Goal: Contribute content: Contribute content

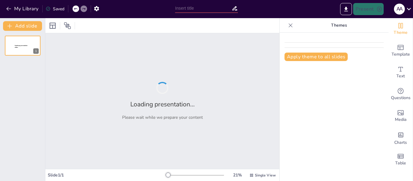
type input "Exploring Edge Computing: Technical Foundations and Transformative Applications"
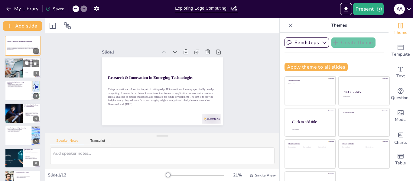
checkbox input "true"
click at [18, 70] on div at bounding box center [13, 68] width 61 height 21
type textarea "Reducing latency is crucial in applications where real-time processing is neces…"
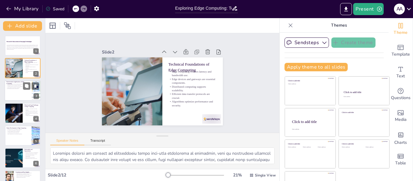
checkbox input "true"
click at [17, 90] on div at bounding box center [23, 91] width 36 height 21
type textarea "Real-time monitoring in healthcare can drastically improve patient outcomes by …"
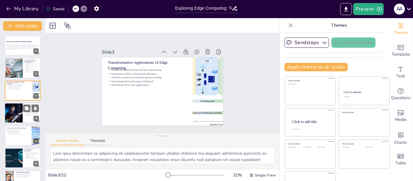
checkbox input "true"
click at [16, 110] on div at bounding box center [13, 113] width 36 height 21
type textarea "The decentralized nature of edge computing means that data is processed closer …"
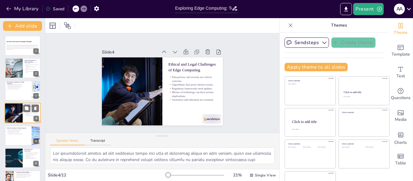
scroll to position [7, 0]
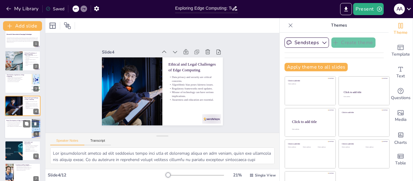
checkbox input "true"
click at [18, 126] on p "Edge computing will revolutionize industries." at bounding box center [18, 126] width 24 height 1
type textarea "The integration of artificial intelligence with edge computing will significant…"
checkbox input "true"
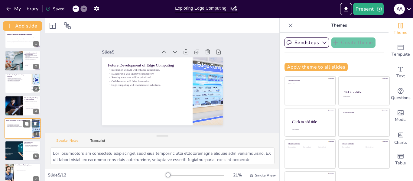
scroll to position [30, 0]
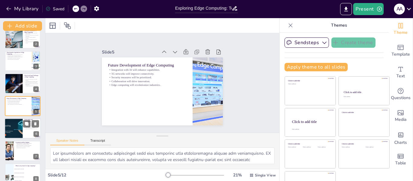
click at [18, 128] on div at bounding box center [13, 128] width 39 height 21
type textarea "The research paper is a fundamental component of the project, requiring a thoro…"
checkbox input "true"
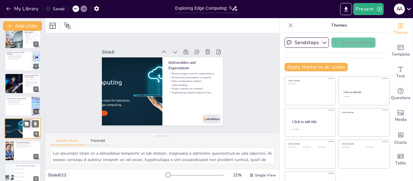
scroll to position [52, 0]
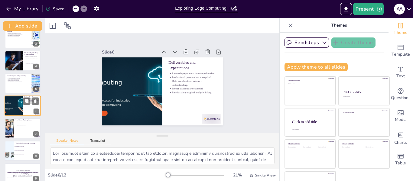
click at [18, 128] on div at bounding box center [23, 128] width 36 height 20
type textarea "Edge computing is poised to reshape industries by providing new ways to process…"
checkbox input "true"
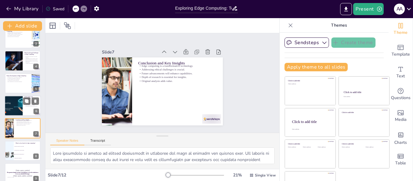
scroll to position [75, 0]
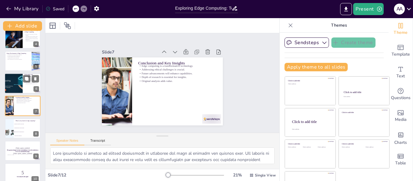
click at [18, 128] on span "Increases latency in data processing" at bounding box center [27, 128] width 25 height 1
type textarea "The correct answer is "Reduces latency and bandwidth use," as discussed in the …"
checkbox input "true"
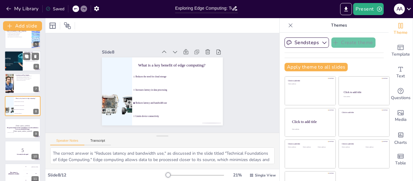
click at [18, 128] on strong "The greatest danger in times of turbulence is not the turbulence; it is to act …" at bounding box center [22, 128] width 31 height 3
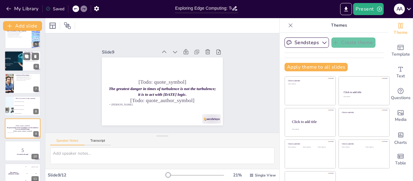
scroll to position [120, 0]
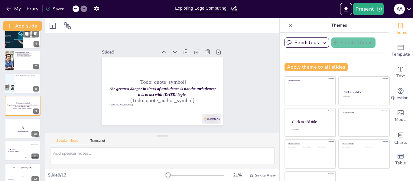
click at [18, 128] on p "5" at bounding box center [23, 127] width 32 height 7
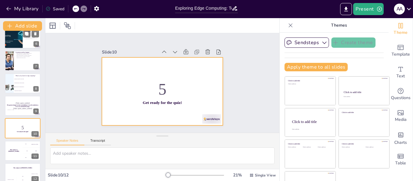
scroll to position [127, 0]
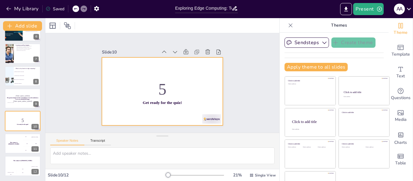
click at [18, 128] on div at bounding box center [23, 121] width 36 height 20
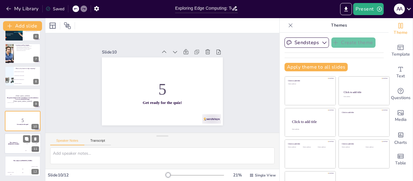
click at [18, 137] on div "The winner is [PERSON_NAME]" at bounding box center [14, 143] width 18 height 21
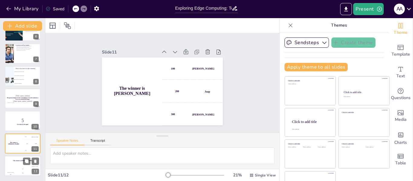
click at [14, 164] on div "The winner is [PERSON_NAME]" at bounding box center [23, 161] width 36 height 10
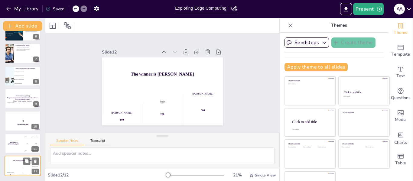
scroll to position [19, 0]
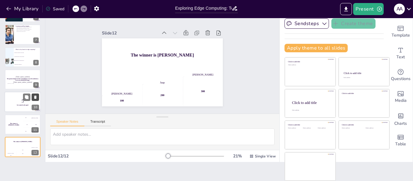
click at [35, 95] on icon at bounding box center [35, 97] width 4 height 4
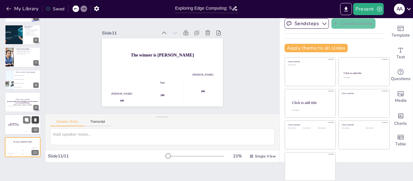
scroll to position [104, 0]
click at [35, 96] on icon at bounding box center [35, 98] width 4 height 4
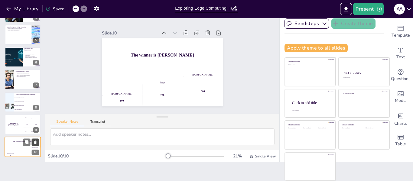
scroll to position [82, 0]
checkbox input "true"
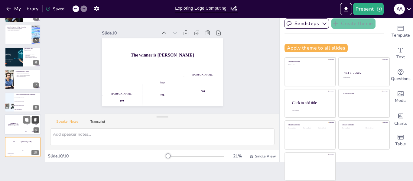
checkbox input "true"
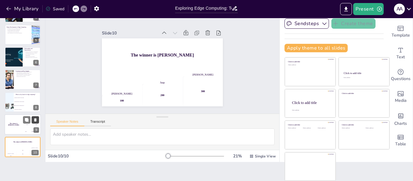
checkbox input "true"
click at [35, 118] on icon at bounding box center [35, 120] width 4 height 4
checkbox input "true"
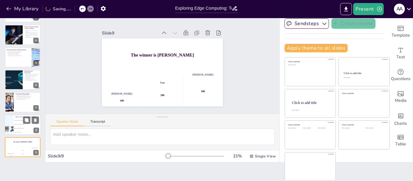
checkbox input "true"
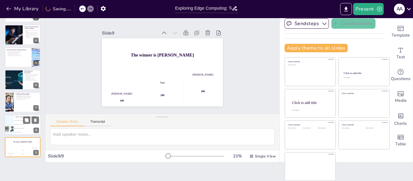
checkbox input "true"
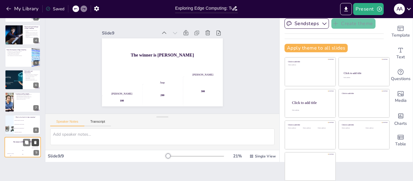
checkbox input "true"
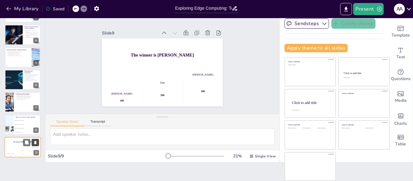
checkbox input "true"
click at [37, 143] on icon at bounding box center [35, 143] width 4 height 4
type textarea "The correct answer is "Reduces latency and bandwidth use," as discussed in the …"
checkbox input "true"
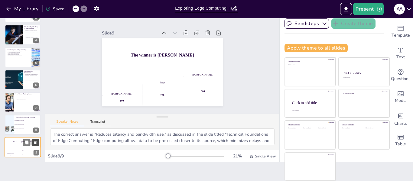
checkbox input "true"
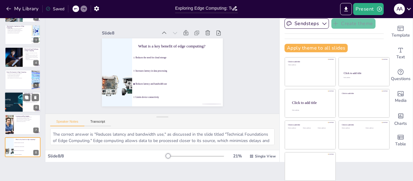
checkbox input "true"
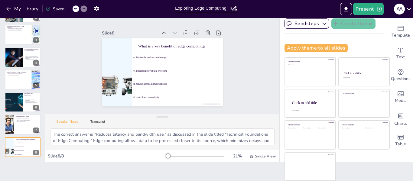
checkbox input "true"
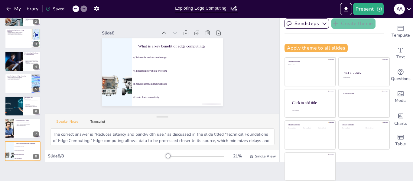
scroll to position [32, 0]
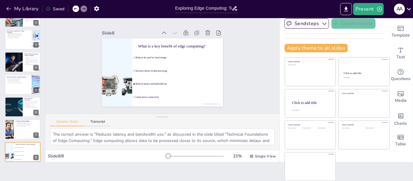
checkbox input "true"
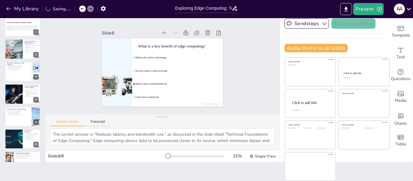
checkbox input "true"
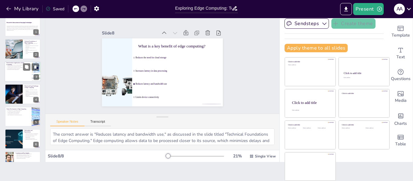
checkbox input "true"
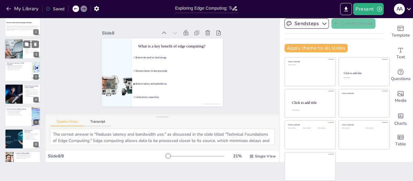
checkbox input "true"
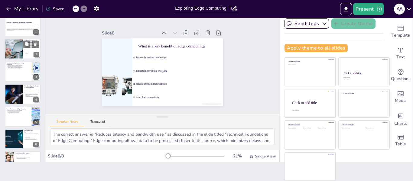
checkbox input "true"
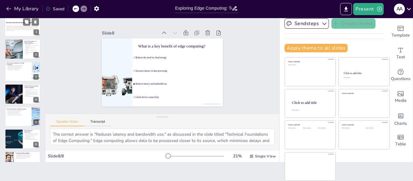
checkbox input "true"
click at [21, 30] on p "Generated with [URL]" at bounding box center [22, 30] width 33 height 1
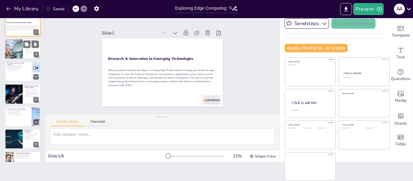
checkbox input "true"
click at [21, 47] on div at bounding box center [13, 49] width 61 height 21
type textarea "Reducing latency is crucial in applications where real-time processing is neces…"
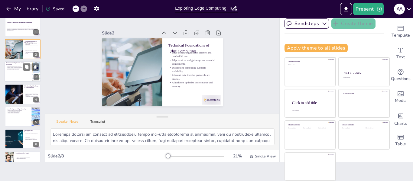
checkbox input "true"
click at [16, 69] on p "Environmental monitoring is enhanced." at bounding box center [18, 68] width 24 height 1
type textarea "Real-time monitoring in healthcare can drastically improve patient outcomes by …"
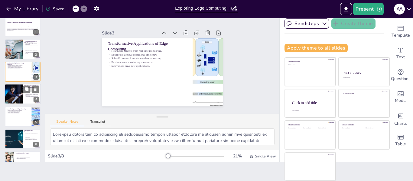
checkbox input "true"
click at [19, 93] on div at bounding box center [13, 94] width 36 height 21
type textarea "The decentralized nature of edge computing means that data is processed closer …"
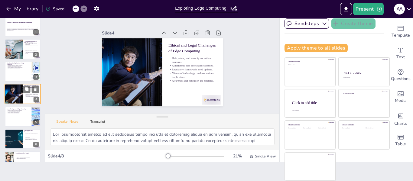
scroll to position [7, 0]
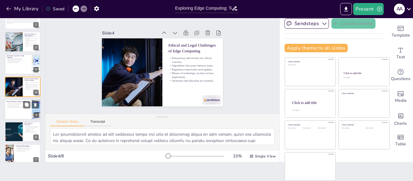
checkbox input "true"
click at [21, 114] on div at bounding box center [23, 109] width 36 height 21
type textarea "The integration of artificial intelligence with edge computing will significant…"
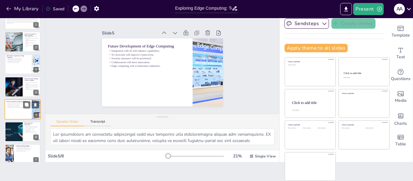
scroll to position [30, 0]
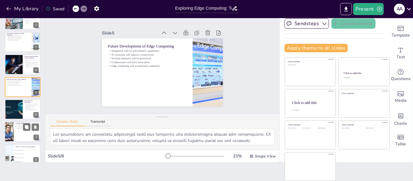
checkbox input "true"
click at [20, 123] on p "Conclusion and Key Insights" at bounding box center [27, 124] width 24 height 2
type textarea "Edge computing is poised to reshape industries by providing new ways to process…"
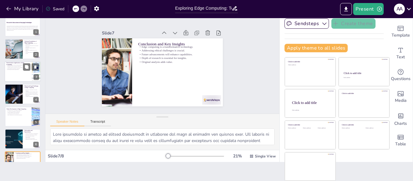
scroll to position [0, 0]
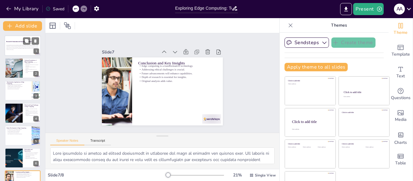
checkbox input "true"
click at [15, 37] on div at bounding box center [23, 45] width 36 height 21
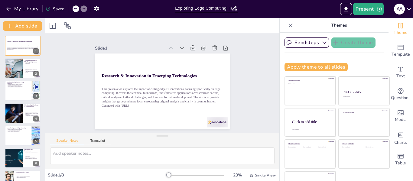
scroll to position [0, 0]
click at [288, 25] on icon at bounding box center [291, 25] width 6 height 6
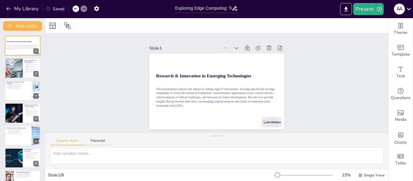
scroll to position [0, 0]
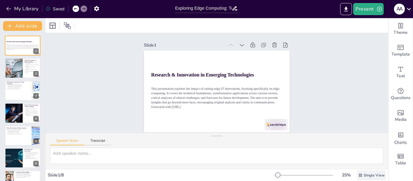
click at [357, 173] on div "Single View" at bounding box center [371, 176] width 29 height 10
click at [356, 163] on span "List View" at bounding box center [363, 162] width 32 height 6
checkbox input "true"
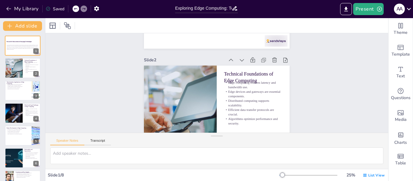
type textarea "Reducing latency is crucial in applications where real-time processing is neces…"
checkbox input "true"
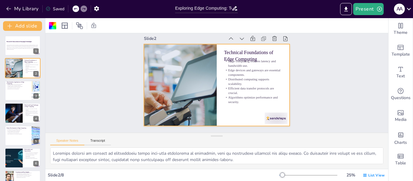
scroll to position [47, 0]
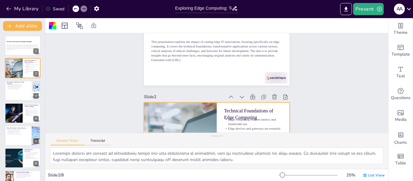
checkbox input "true"
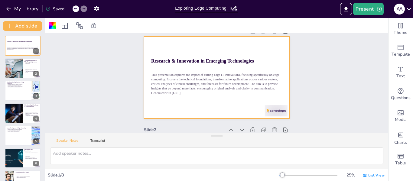
scroll to position [13, 0]
checkbox input "true"
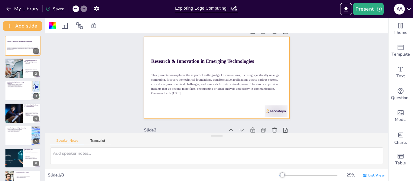
checkbox input "true"
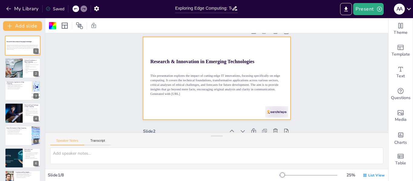
checkbox input "true"
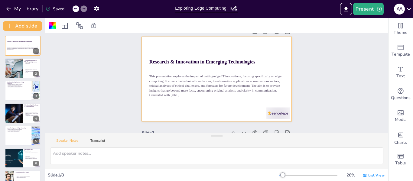
checkbox input "true"
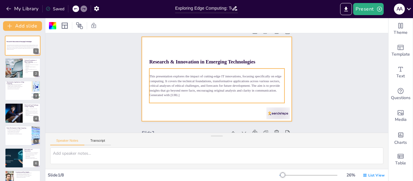
checkbox input "true"
click at [179, 86] on p "This presentation explores the impact of cutting-edge IT innovations, focusing …" at bounding box center [216, 83] width 95 height 120
checkbox input "true"
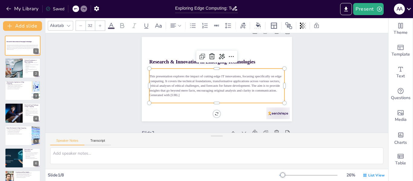
checkbox input "true"
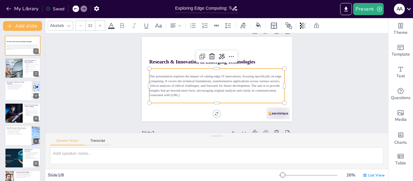
checkbox input "true"
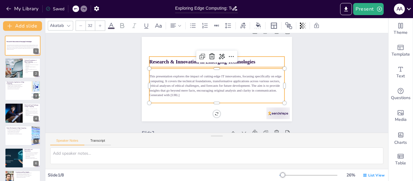
checkbox input "true"
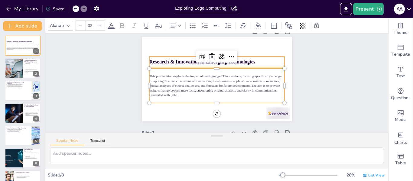
checkbox input "true"
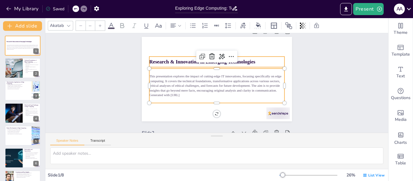
type input "48"
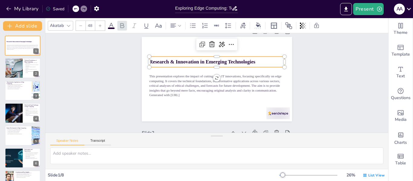
click at [158, 59] on strong "Research & Innovation in Emerging Technologies" at bounding box center [209, 58] width 103 height 38
checkbox input "true"
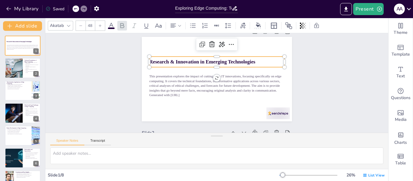
checkbox input "true"
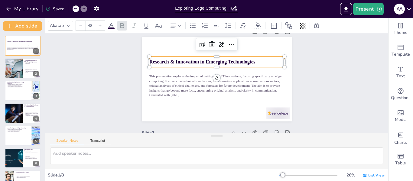
checkbox input "true"
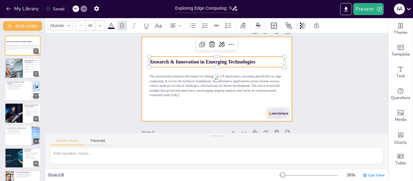
checkbox input "true"
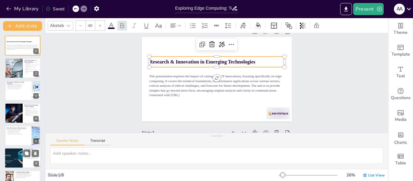
checkbox input "true"
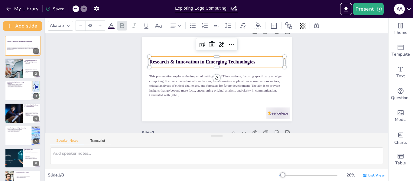
checkbox input "true"
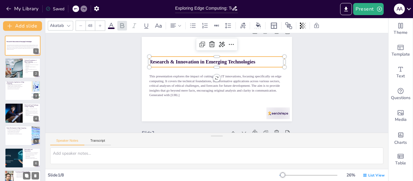
checkbox input "true"
click at [11, 175] on div at bounding box center [9, 181] width 31 height 21
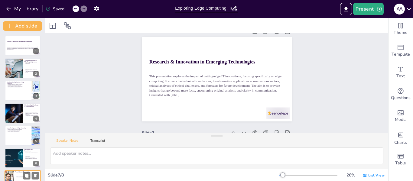
type textarea "Edge computing is poised to reshape industries by providing new ways to process…"
checkbox input "true"
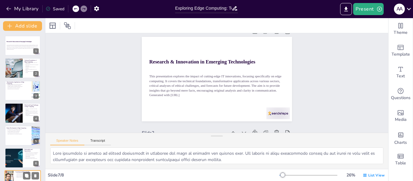
scroll to position [619, 0]
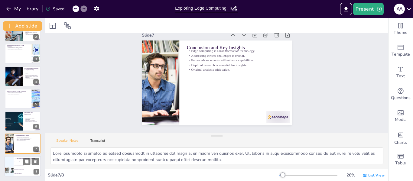
checkbox input "true"
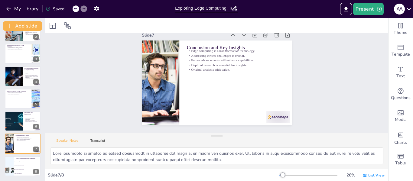
checkbox input "true"
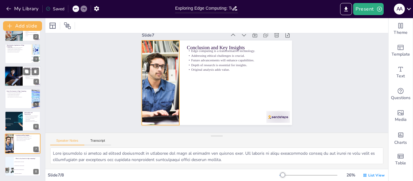
checkbox input "true"
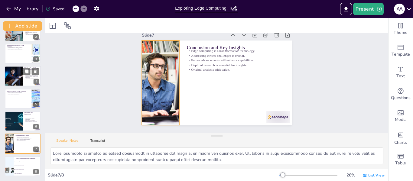
checkbox input "true"
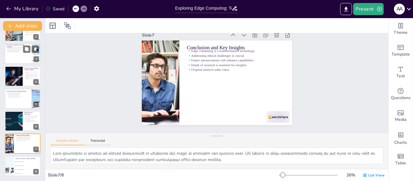
checkbox input "true"
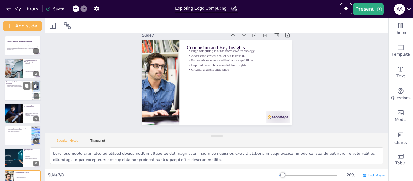
checkbox input "true"
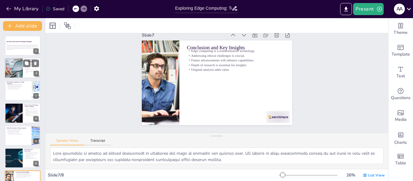
checkbox input "true"
click at [15, 43] on div "This presentation explores the impact of cutting-edge IT innovations, focusing …" at bounding box center [22, 47] width 33 height 8
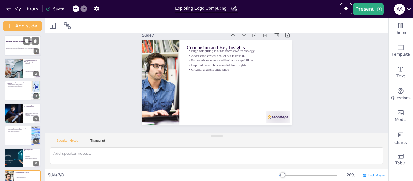
scroll to position [9, 0]
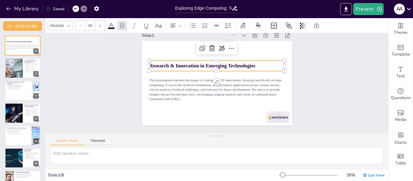
click at [256, 65] on p "Research & Innovation in Emerging Technologies" at bounding box center [222, 67] width 131 height 48
click at [256, 65] on p "Research & Innovation in Emerging Technologies" at bounding box center [216, 65] width 135 height 7
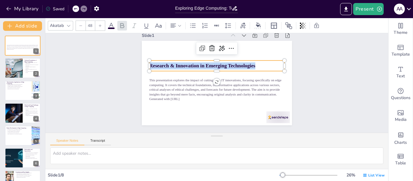
copy strong "Research & Innovation in Emerging Technologies"
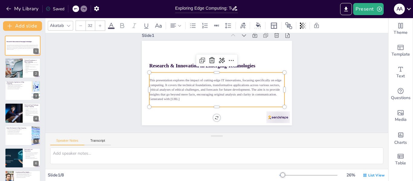
click at [202, 99] on p "Generated with [URL]" at bounding box center [202, 90] width 59 height 126
click at [202, 99] on p "Generated with [URL]" at bounding box center [215, 99] width 135 height 19
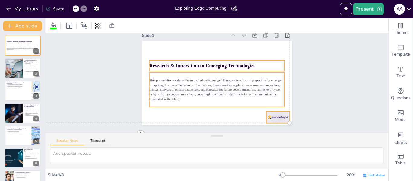
click at [202, 99] on p "Generated with [URL]" at bounding box center [213, 98] width 133 height 33
click at [201, 100] on p "Generated with [URL]" at bounding box center [216, 99] width 135 height 5
click at [201, 100] on p "Generated with [URL]" at bounding box center [206, 71] width 104 height 94
click at [197, 93] on p "This presentation explores the impact of cutting-edge IT innovations, focusing …" at bounding box center [215, 88] width 134 height 60
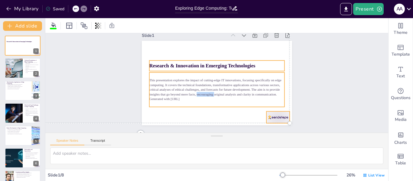
click at [197, 93] on p "This presentation explores the impact of cutting-edge IT innovations, focusing …" at bounding box center [215, 88] width 134 height 60
click at [190, 102] on div "This presentation explores the impact of cutting-edge IT innovations, focusing …" at bounding box center [216, 90] width 140 height 62
click at [24, 73] on div at bounding box center [23, 68] width 36 height 21
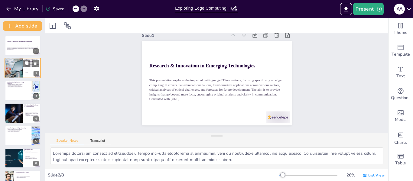
scroll to position [111, 0]
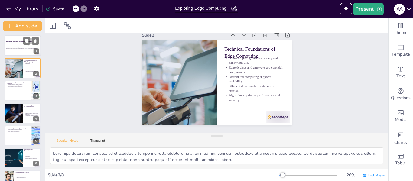
click at [27, 45] on p "This presentation explores the impact of cutting-edge IT innovations, focusing …" at bounding box center [22, 46] width 33 height 5
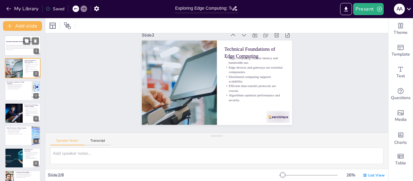
scroll to position [9, 0]
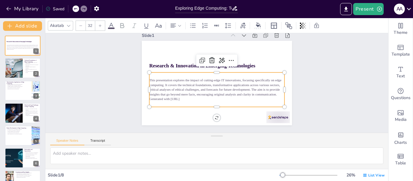
click at [186, 94] on p "This presentation explores the impact of cutting-edge IT innovations, focusing …" at bounding box center [215, 87] width 131 height 72
click at [186, 94] on p "This presentation explores the impact of cutting-edge IT innovations, focusing …" at bounding box center [216, 79] width 136 height 46
copy div "This presentation explores the impact of cutting-edge IT innovations, focusing …"
click at [21, 92] on div at bounding box center [23, 91] width 36 height 21
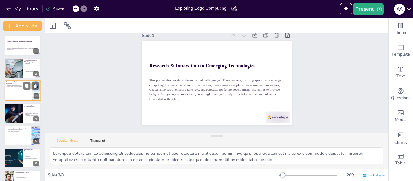
scroll to position [212, 0]
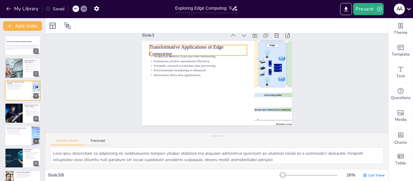
click at [173, 48] on p "Transformative Applications of Edge Computing" at bounding box center [217, 45] width 92 height 61
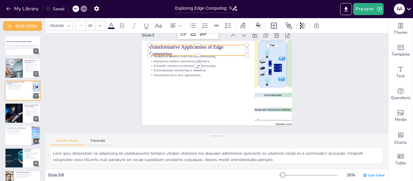
click at [173, 48] on p "Transformative Applications of Edge Computing" at bounding box center [213, 45] width 95 height 53
copy p "Transformative Applications of Edge Computing"
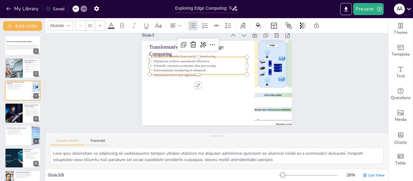
click at [163, 62] on p "Enterprises achieve operational efficiency." at bounding box center [203, 57] width 97 height 25
click at [215, 66] on p "Scientific research accelerates data processing." at bounding box center [215, 57] width 76 height 69
click at [215, 66] on p "Scientific research accelerates data processing." at bounding box center [206, 60] width 91 height 44
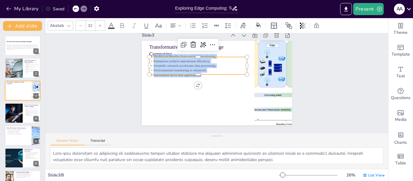
copy div "Healthcare benefits from real-time monitoring. Enterprises achieve operational …"
click at [16, 117] on div at bounding box center [13, 113] width 36 height 21
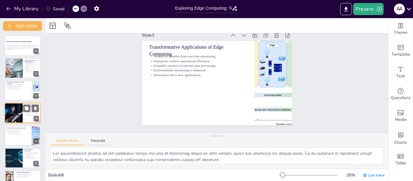
scroll to position [314, 0]
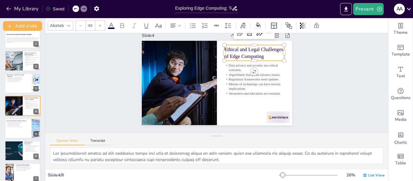
click at [238, 61] on p "Ethical and Legal Challenges of Edge Computing" at bounding box center [265, 86] width 54 height 51
click at [263, 58] on p "Ethical and Legal Challenges of Edge Computing" at bounding box center [260, 61] width 62 height 26
click at [263, 71] on p "Ethical and Legal Challenges of Edge Computing" at bounding box center [262, 100] width 42 height 59
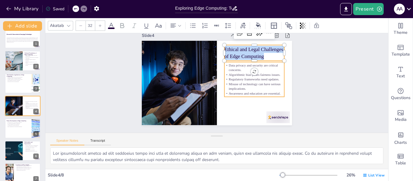
click at [245, 93] on p "Awareness and education are essential." at bounding box center [252, 101] width 60 height 17
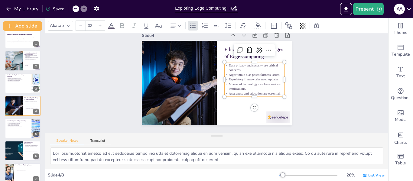
click at [245, 93] on p "Awareness and education are essential." at bounding box center [252, 101] width 60 height 17
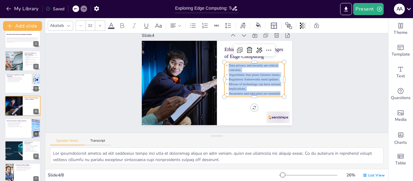
copy div "Data privacy and security are critical concerns. Algorithmic bias poses fairnes…"
click at [17, 134] on div at bounding box center [23, 128] width 36 height 21
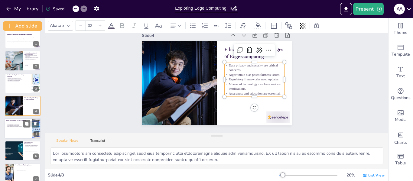
scroll to position [416, 0]
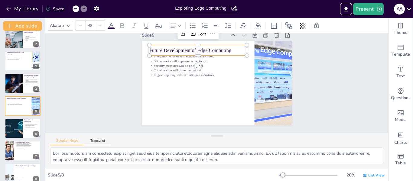
click at [198, 50] on p "Future Development of Edge Computing" at bounding box center [205, 47] width 97 height 27
click at [198, 50] on p "Future Development of Edge Computing" at bounding box center [209, 46] width 95 height 37
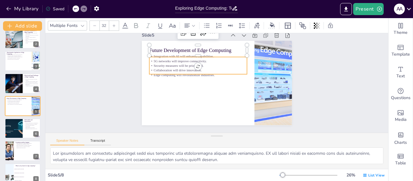
click at [169, 76] on div "Future Development of Edge Computing Integration with AI will enhance capabilit…" at bounding box center [217, 83] width 158 height 100
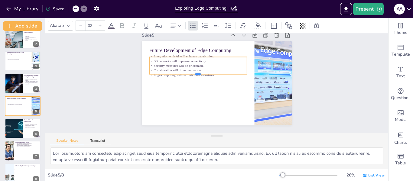
click at [169, 76] on div at bounding box center [201, 71] width 94 height 35
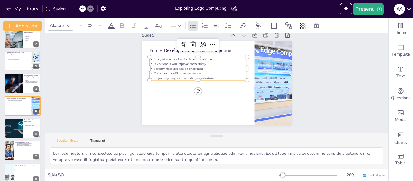
click at [220, 75] on p "Collaboration will drive innovation." at bounding box center [202, 68] width 94 height 35
click at [214, 78] on p "Edge computing will revolutionize industries." at bounding box center [203, 69] width 87 height 53
click at [201, 71] on p "Security measures will be prioritized." at bounding box center [201, 65] width 97 height 25
click at [195, 68] on p "Security measures will be prioritized." at bounding box center [215, 59] width 69 height 76
click at [195, 68] on p "Security measures will be prioritized." at bounding box center [203, 63] width 94 height 35
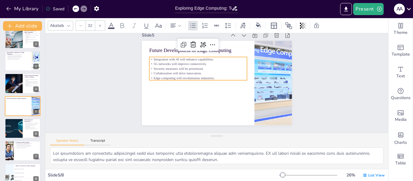
click at [64, 113] on div "Slide 1 Research & Innovation in Emerging Technologies This presentation explor…" at bounding box center [268, 53] width 875 height 703
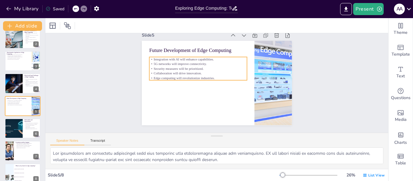
click at [175, 75] on p "Collaboration will drive innovation." at bounding box center [200, 69] width 97 height 25
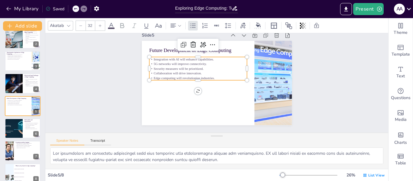
click at [175, 75] on p "Collaboration will drive innovation." at bounding box center [203, 66] width 91 height 44
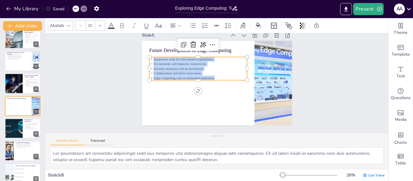
copy div "Integration with AI will enhance capabilities. 5G networks will improve connect…"
click at [15, 137] on div at bounding box center [13, 128] width 39 height 21
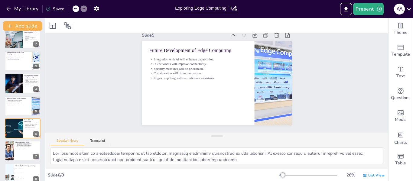
scroll to position [517, 0]
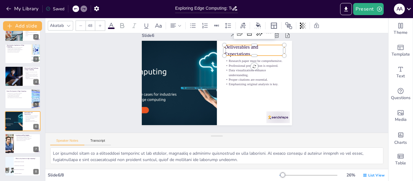
click at [233, 48] on p "Deliverables and Expectations" at bounding box center [262, 64] width 61 height 32
click at [252, 51] on p "Deliverables and Expectations" at bounding box center [261, 59] width 62 height 26
copy p "Deliverables and Expectations"
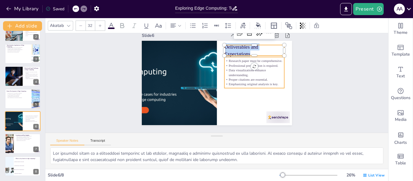
click at [245, 86] on p "Proper citations are essential." at bounding box center [241, 111] width 39 height 51
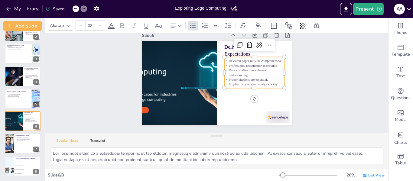
click at [245, 81] on p "Proper citations are essential." at bounding box center [254, 91] width 59 height 23
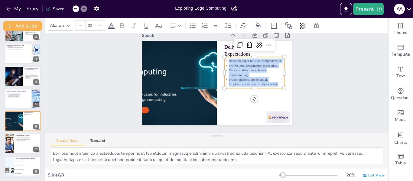
copy div "Research paper must be comprehensive. Professional presentation is required. Da…"
click at [20, 146] on div at bounding box center [23, 144] width 36 height 21
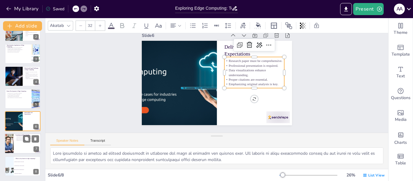
scroll to position [619, 0]
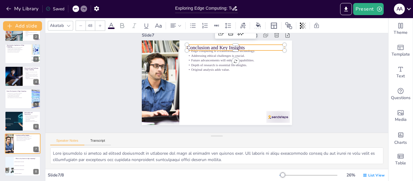
click at [228, 48] on p "Conclusion and Key Insights" at bounding box center [245, 55] width 95 height 37
click at [228, 48] on p "Conclusion and Key Insights" at bounding box center [248, 58] width 92 height 46
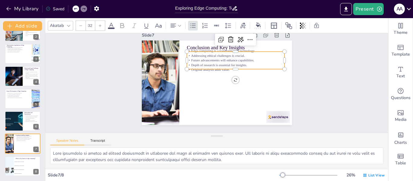
click at [205, 69] on p "Original analysis adds value." at bounding box center [237, 71] width 98 height 15
click at [205, 69] on p "Original analysis adds value." at bounding box center [239, 76] width 94 height 35
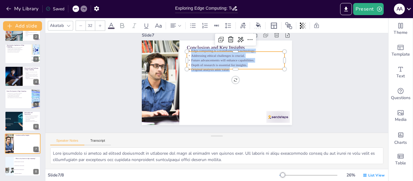
copy div "Edge computing is a transformative technology. Addressing ethical challenges is…"
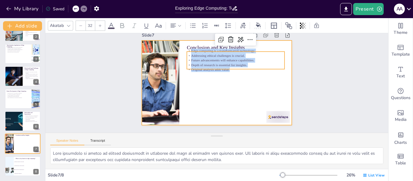
click at [202, 107] on div at bounding box center [217, 83] width 165 height 114
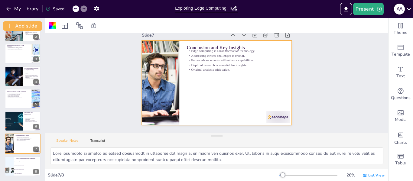
click at [400, 10] on div "a a" at bounding box center [399, 9] width 11 height 11
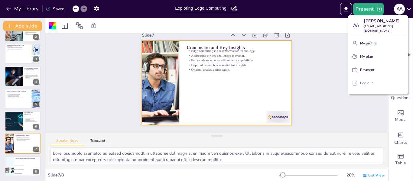
click at [375, 79] on button "Log out" at bounding box center [378, 83] width 55 height 10
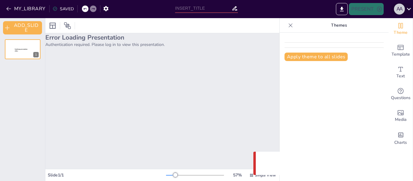
click at [399, 13] on div "a a" at bounding box center [399, 9] width 11 height 11
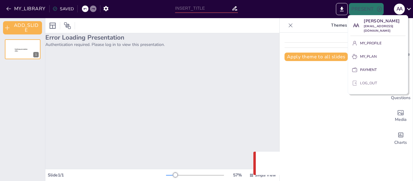
click at [375, 84] on p "LOG_OUT" at bounding box center [368, 83] width 17 height 5
